Goal: Check status: Check status

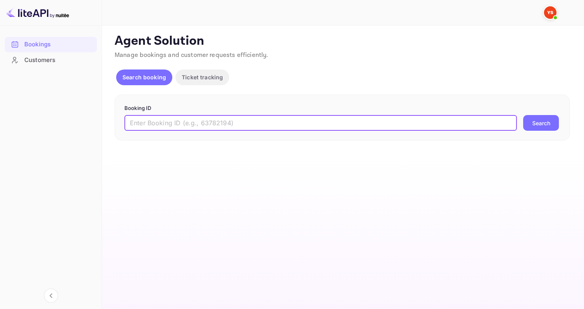
click at [181, 119] on input "text" at bounding box center [320, 123] width 393 height 16
paste input "9791470"
type input "9791470"
click at [523, 115] on button "Search" at bounding box center [541, 123] width 36 height 16
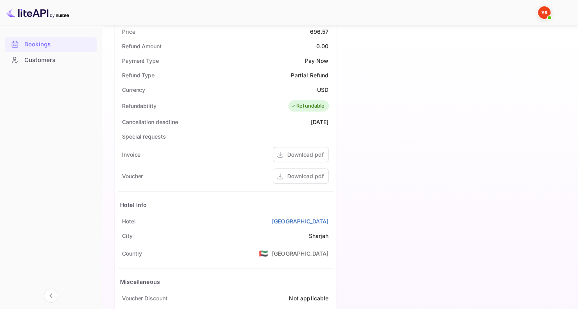
scroll to position [323, 0]
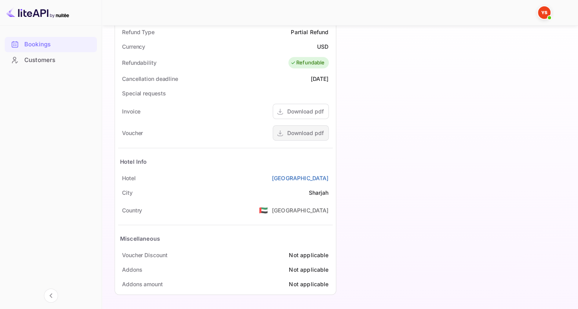
click at [292, 130] on div "Download pdf" at bounding box center [305, 133] width 37 height 8
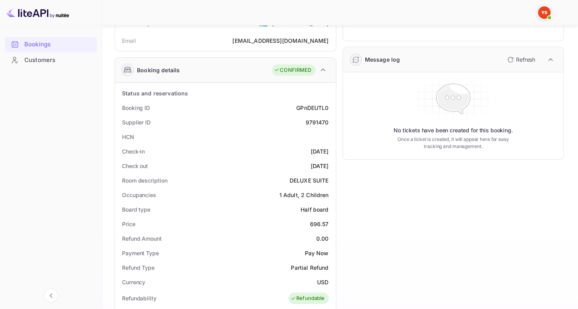
scroll to position [9, 0]
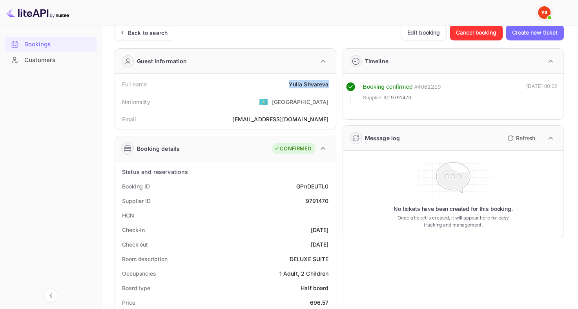
drag, startPoint x: 285, startPoint y: 84, endPoint x: 328, endPoint y: 85, distance: 43.6
click at [328, 85] on div "Full name [PERSON_NAME]" at bounding box center [225, 84] width 215 height 15
copy div "[PERSON_NAME]"
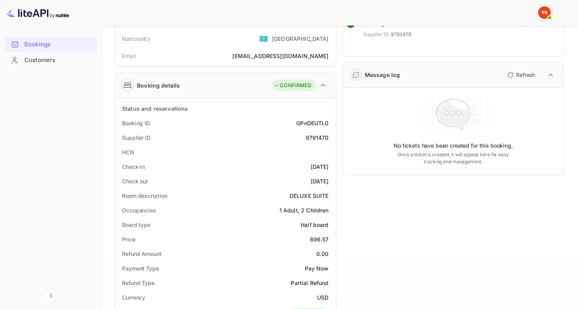
scroll to position [126, 0]
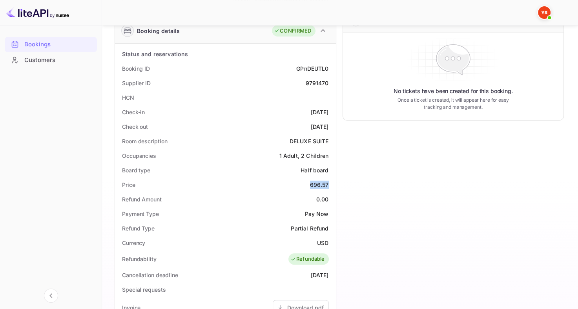
drag, startPoint x: 306, startPoint y: 187, endPoint x: 331, endPoint y: 185, distance: 24.8
click at [331, 185] on div "Price 696.57" at bounding box center [225, 184] width 215 height 15
copy div "696.57"
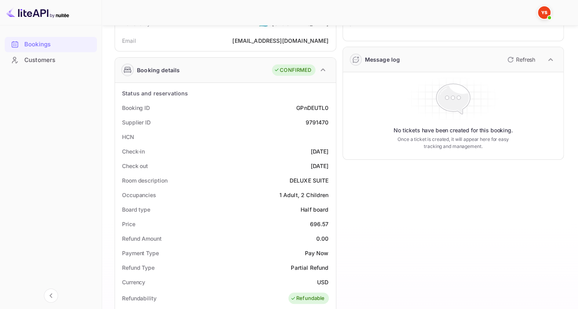
click at [320, 121] on div "9791470" at bounding box center [316, 122] width 23 height 8
copy div "9791470"
